Goal: Task Accomplishment & Management: Use online tool/utility

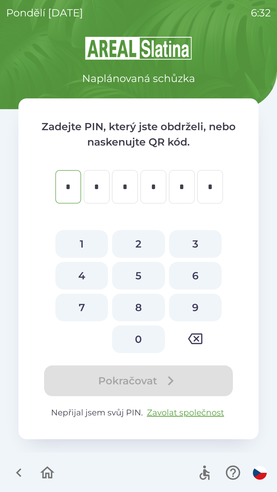
click at [148, 380] on div "Pokračovat" at bounding box center [138, 380] width 199 height 31
click at [192, 410] on button "Zavolat společnost" at bounding box center [185, 412] width 81 height 12
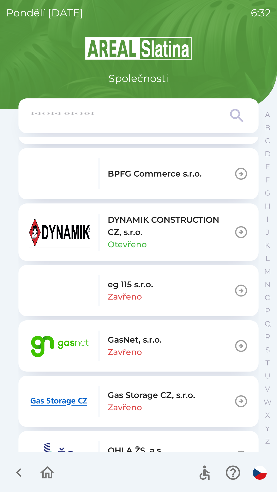
scroll to position [227, 0]
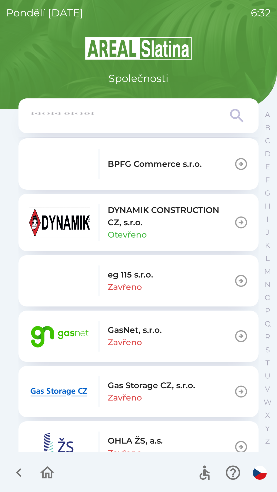
click at [53, 336] on img "button" at bounding box center [59, 336] width 61 height 31
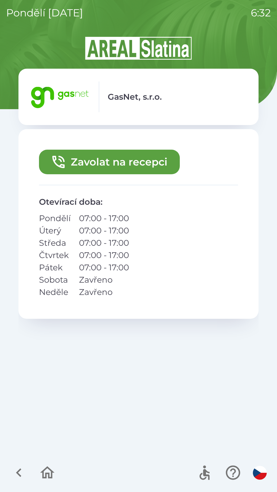
click at [131, 162] on button "Zavolat na recepci" at bounding box center [109, 162] width 141 height 25
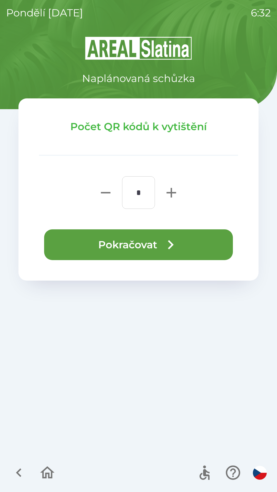
click at [140, 245] on button "Pokračovat" at bounding box center [138, 244] width 189 height 31
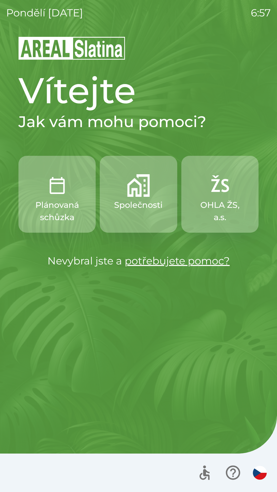
click at [263, 296] on div "pondělí [DATE] 6:57 Vítejte Jak vám mohu pomoci? Plánovaná schůzka Společnosti …" at bounding box center [138, 246] width 277 height 492
click at [2, 214] on div "pondělí [DATE] 6:57 Vítejte Jak vám mohu pomoci? Plánovaná schůzka Společnosti …" at bounding box center [138, 246] width 277 height 492
click at [129, 194] on img "button" at bounding box center [138, 185] width 23 height 23
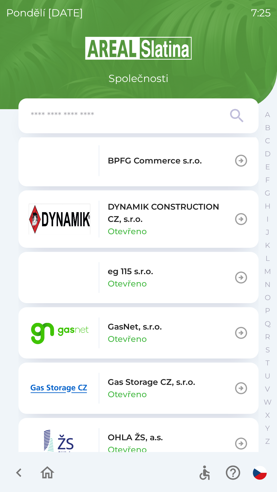
scroll to position [230, 0]
click at [76, 387] on img "button" at bounding box center [59, 387] width 61 height 31
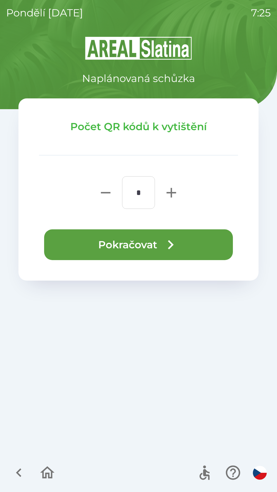
click at [114, 245] on button "Pokračovat" at bounding box center [138, 244] width 189 height 31
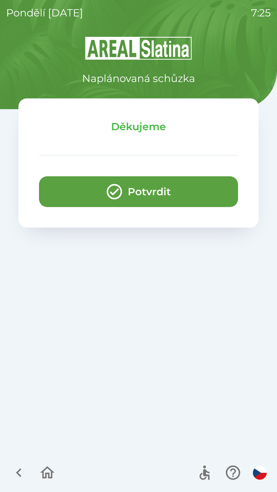
click at [155, 190] on button "Potvrdit" at bounding box center [138, 191] width 199 height 31
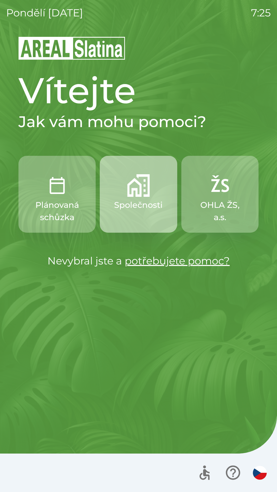
click at [141, 208] on p "Společnosti" at bounding box center [138, 205] width 48 height 12
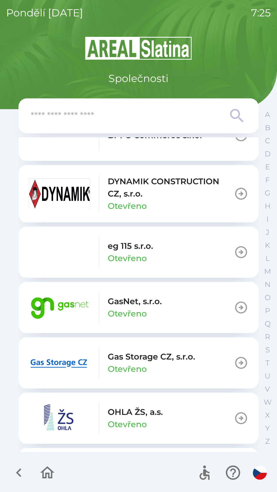
scroll to position [257, 0]
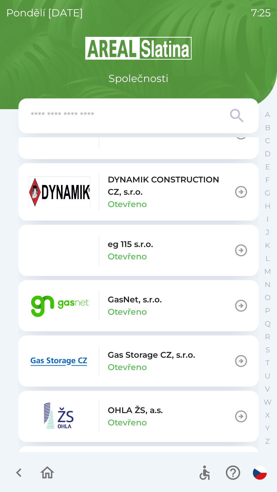
click at [130, 309] on p "Otevřeno" at bounding box center [127, 312] width 39 height 12
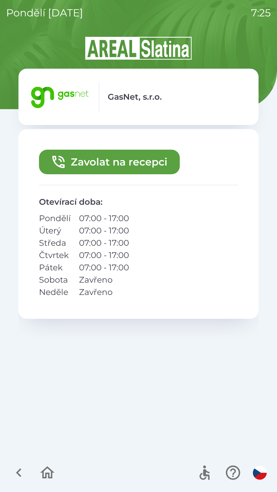
click at [21, 469] on icon "button" at bounding box center [18, 472] width 17 height 17
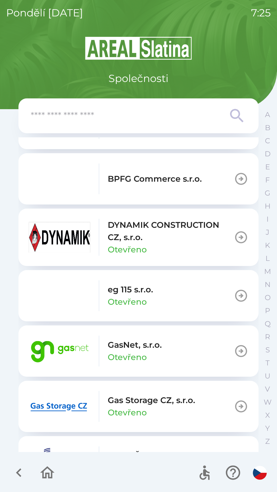
scroll to position [212, 0]
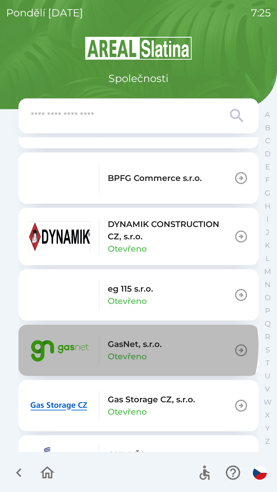
click at [130, 346] on p "GasNet, s.r.o." at bounding box center [135, 344] width 54 height 12
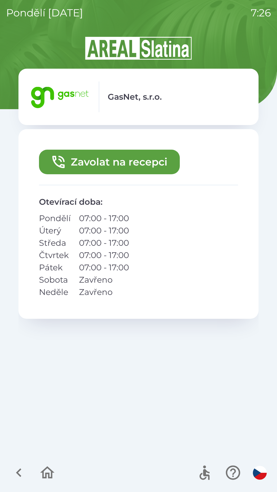
click at [91, 163] on button "Zavolat na recepci" at bounding box center [109, 162] width 141 height 25
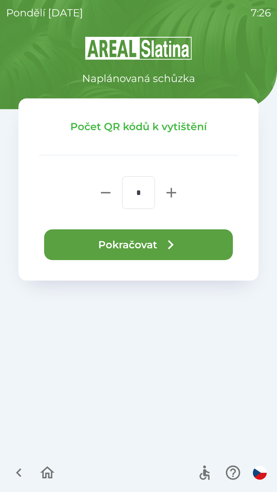
click at [129, 242] on button "Pokračovat" at bounding box center [138, 244] width 189 height 31
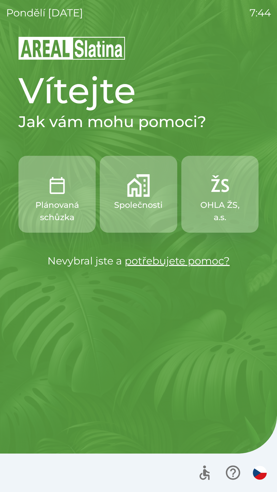
click at [139, 189] on img "button" at bounding box center [138, 185] width 23 height 23
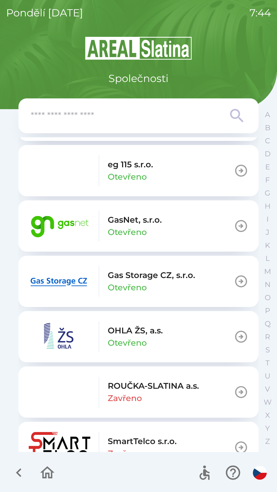
scroll to position [336, 0]
click at [68, 280] on img "button" at bounding box center [59, 281] width 61 height 31
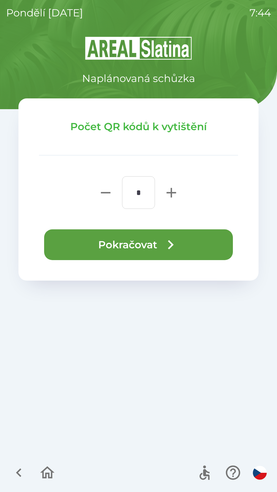
click at [167, 241] on icon "button" at bounding box center [170, 244] width 18 height 18
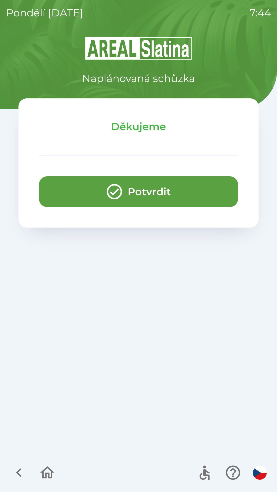
click at [136, 67] on div "Naplánovaná schůzka" at bounding box center [138, 61] width 240 height 50
click at [116, 187] on icon "button" at bounding box center [114, 191] width 18 height 18
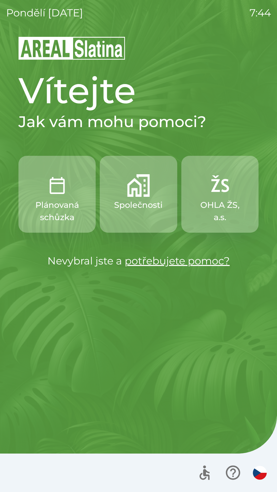
click at [126, 187] on button "Společnosti" at bounding box center [138, 194] width 77 height 77
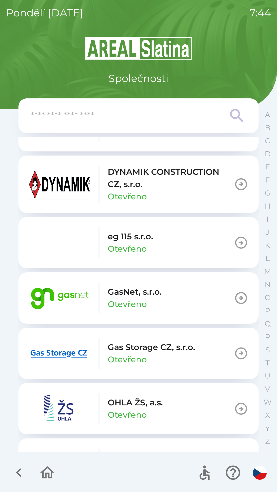
scroll to position [265, 0]
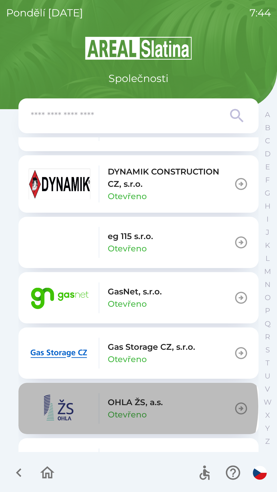
click at [135, 406] on p "OHLA ŽS, a.s." at bounding box center [135, 402] width 55 height 12
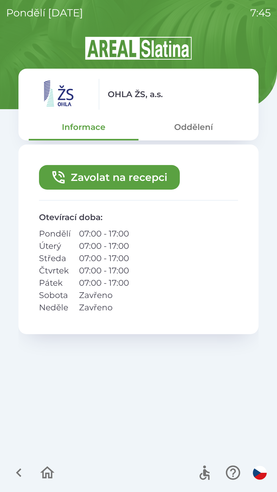
click at [117, 177] on button "Zavolat na recepci" at bounding box center [109, 177] width 141 height 25
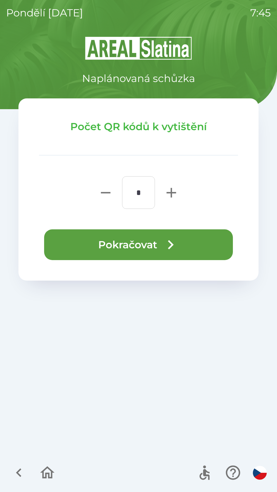
click at [188, 242] on button "Pokračovat" at bounding box center [138, 244] width 189 height 31
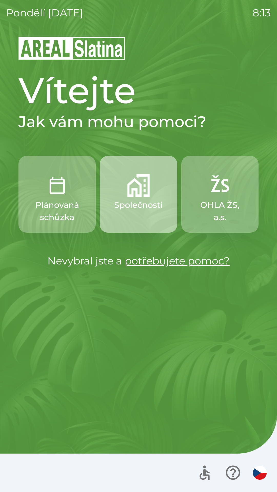
click at [133, 193] on img "button" at bounding box center [138, 185] width 23 height 23
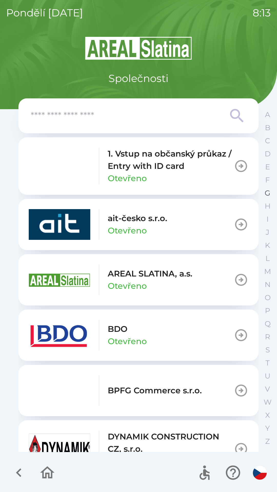
click at [267, 193] on p "G" at bounding box center [267, 193] width 6 height 9
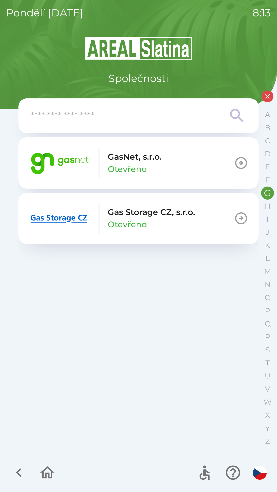
click at [130, 156] on p "GasNet, s.r.o." at bounding box center [135, 157] width 54 height 12
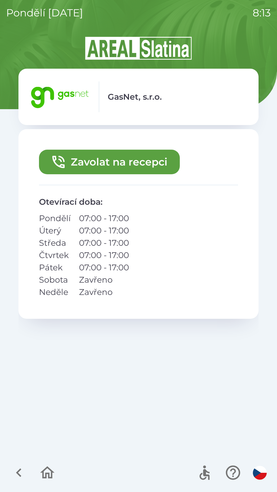
click at [129, 163] on button "Zavolat na recepci" at bounding box center [109, 162] width 141 height 25
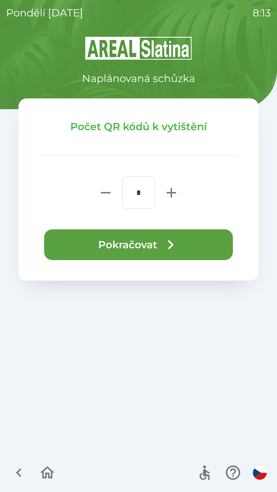
click at [162, 240] on icon "button" at bounding box center [170, 244] width 18 height 18
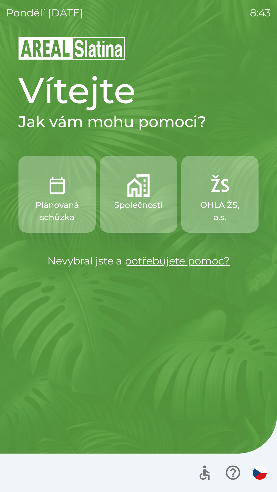
click at [60, 194] on img "button" at bounding box center [57, 185] width 23 height 23
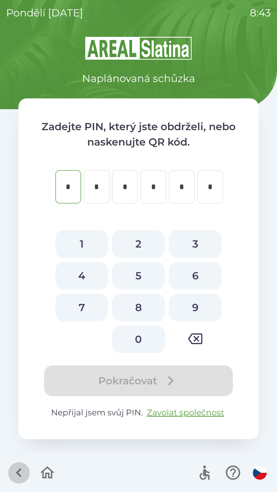
click at [19, 472] on icon "button" at bounding box center [18, 472] width 17 height 17
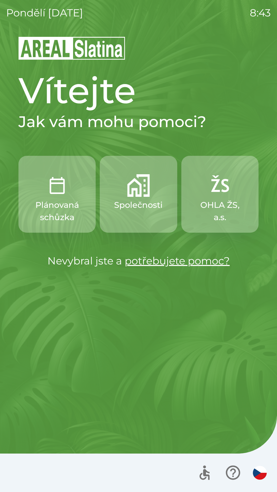
click at [133, 193] on img "button" at bounding box center [138, 185] width 23 height 23
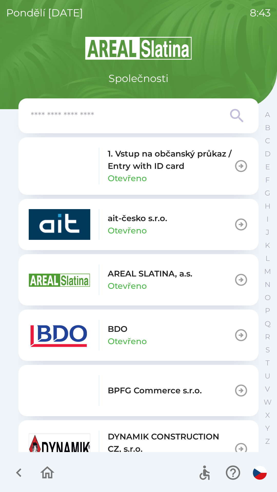
click at [200, 335] on button "BDO Otevřeno" at bounding box center [138, 335] width 240 height 51
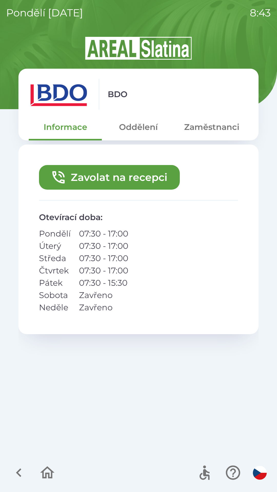
click at [100, 174] on button "Zavolat na recepci" at bounding box center [109, 177] width 141 height 25
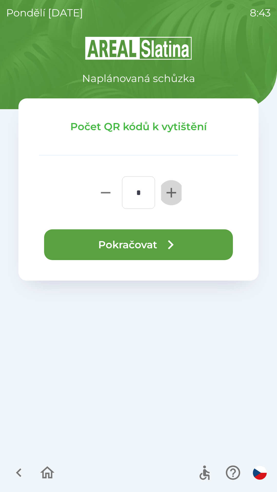
click at [172, 197] on icon "button" at bounding box center [171, 192] width 16 height 16
click at [170, 195] on icon "button" at bounding box center [171, 192] width 16 height 16
type input "*"
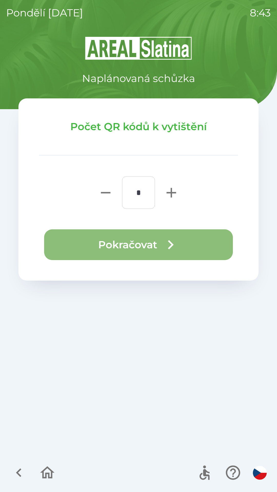
click at [151, 244] on button "Pokračovat" at bounding box center [138, 244] width 189 height 31
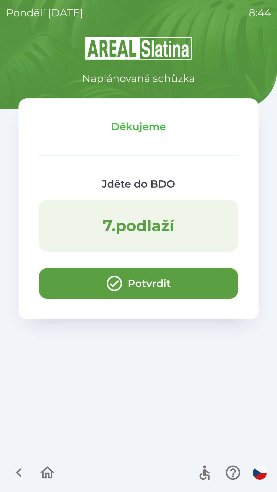
click at [168, 288] on button "Potvrdit" at bounding box center [138, 283] width 199 height 31
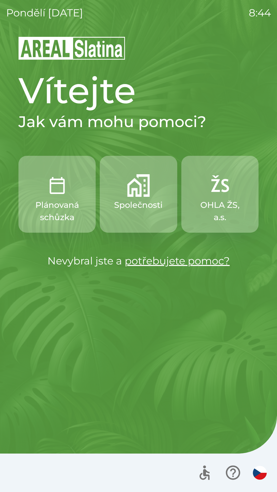
click at [134, 194] on img "button" at bounding box center [138, 185] width 23 height 23
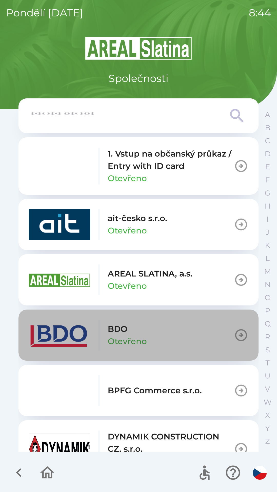
click at [186, 334] on button "BDO Otevřeno" at bounding box center [138, 335] width 240 height 51
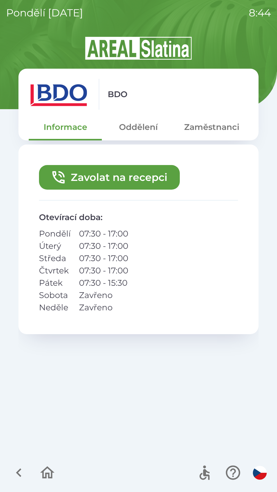
click at [135, 179] on button "Zavolat na recepci" at bounding box center [109, 177] width 141 height 25
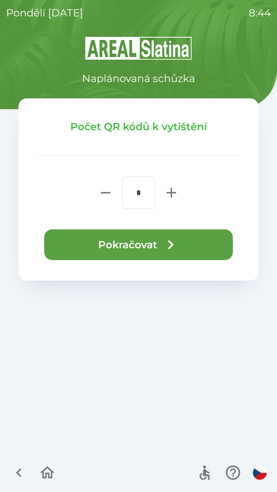
click at [155, 245] on button "Pokračovat" at bounding box center [138, 244] width 189 height 31
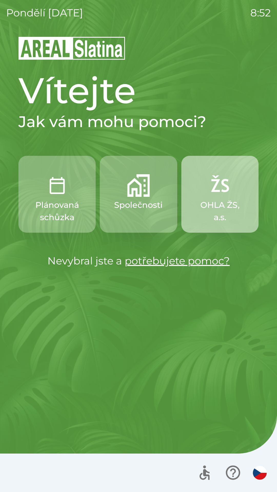
click at [212, 199] on p "OHLA ŽS, a.s." at bounding box center [219, 211] width 53 height 25
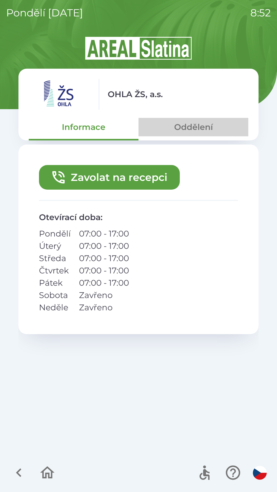
click at [183, 126] on button "Oddělení" at bounding box center [193, 127] width 110 height 18
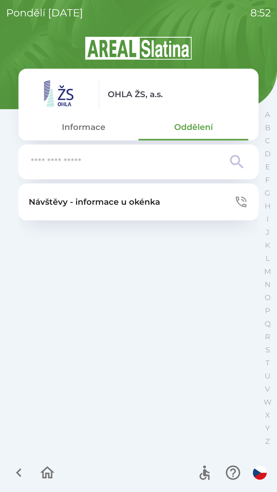
click at [71, 160] on input "text" at bounding box center [128, 162] width 195 height 14
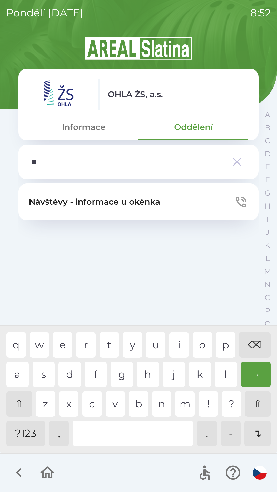
click at [88, 344] on div "r" at bounding box center [85, 345] width 19 height 26
click at [217, 346] on div "p" at bounding box center [225, 345] width 19 height 26
click at [87, 340] on div "r" at bounding box center [85, 345] width 19 height 26
click at [112, 407] on div "v" at bounding box center [115, 404] width 19 height 26
type input "*******"
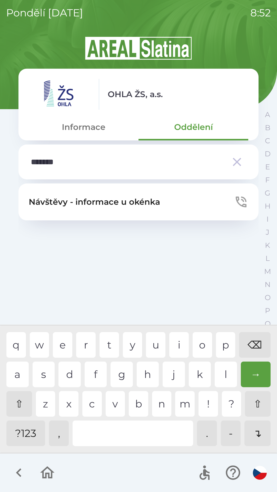
click at [253, 343] on div "⌫" at bounding box center [255, 345] width 32 height 26
click at [84, 126] on button "Informace" at bounding box center [84, 127] width 110 height 18
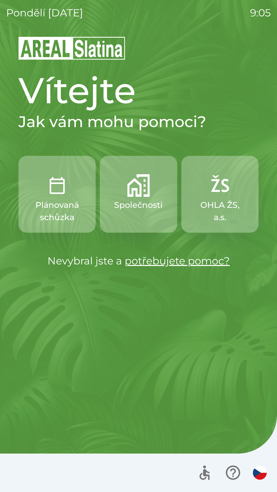
click at [142, 195] on img "button" at bounding box center [138, 185] width 23 height 23
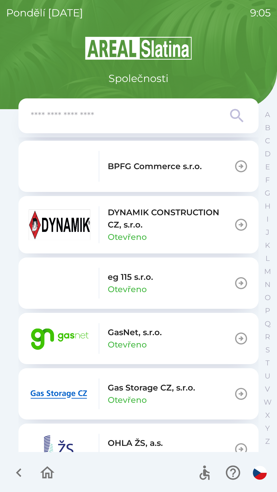
scroll to position [225, 0]
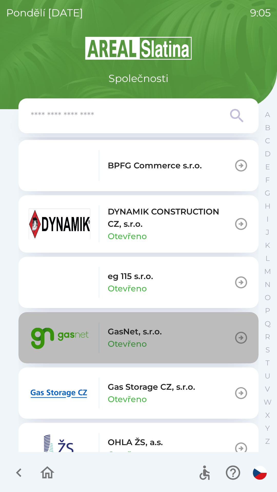
click at [154, 334] on p "GasNet, s.r.o." at bounding box center [135, 331] width 54 height 12
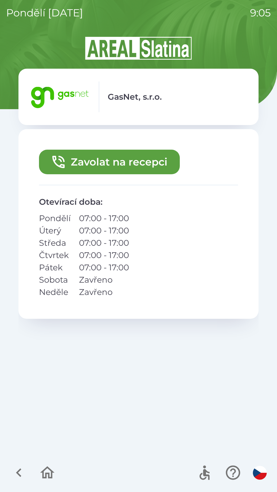
click at [135, 166] on button "Zavolat na recepci" at bounding box center [109, 162] width 141 height 25
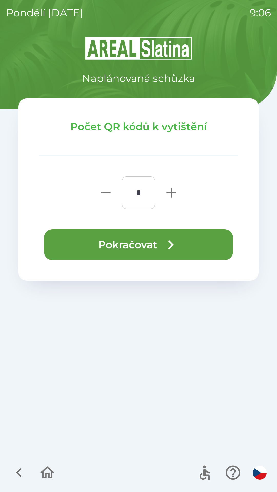
click at [149, 247] on button "Pokračovat" at bounding box center [138, 244] width 189 height 31
